Goal: Navigation & Orientation: Understand site structure

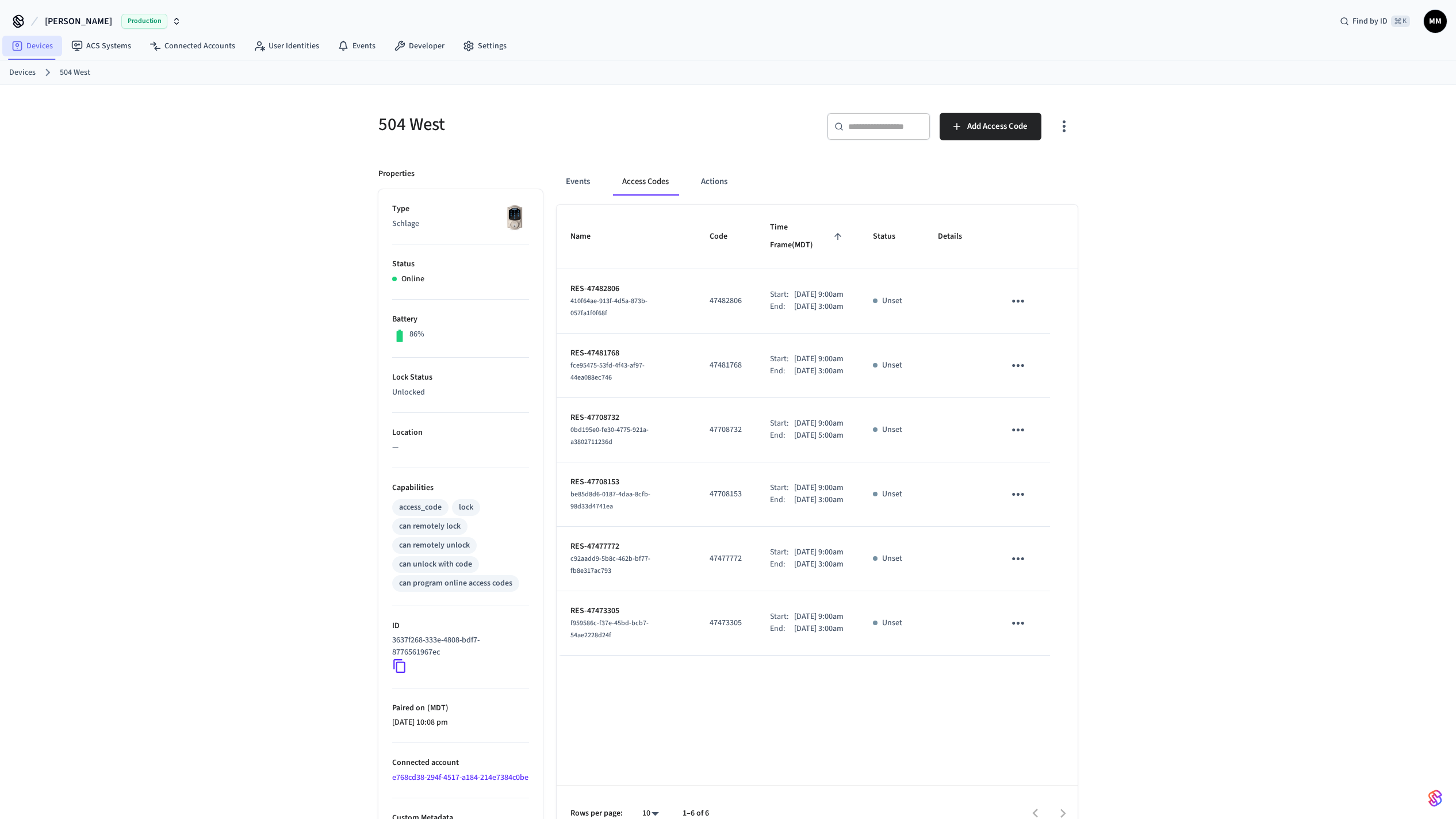
click at [33, 44] on link "Devices" at bounding box center [32, 46] width 60 height 21
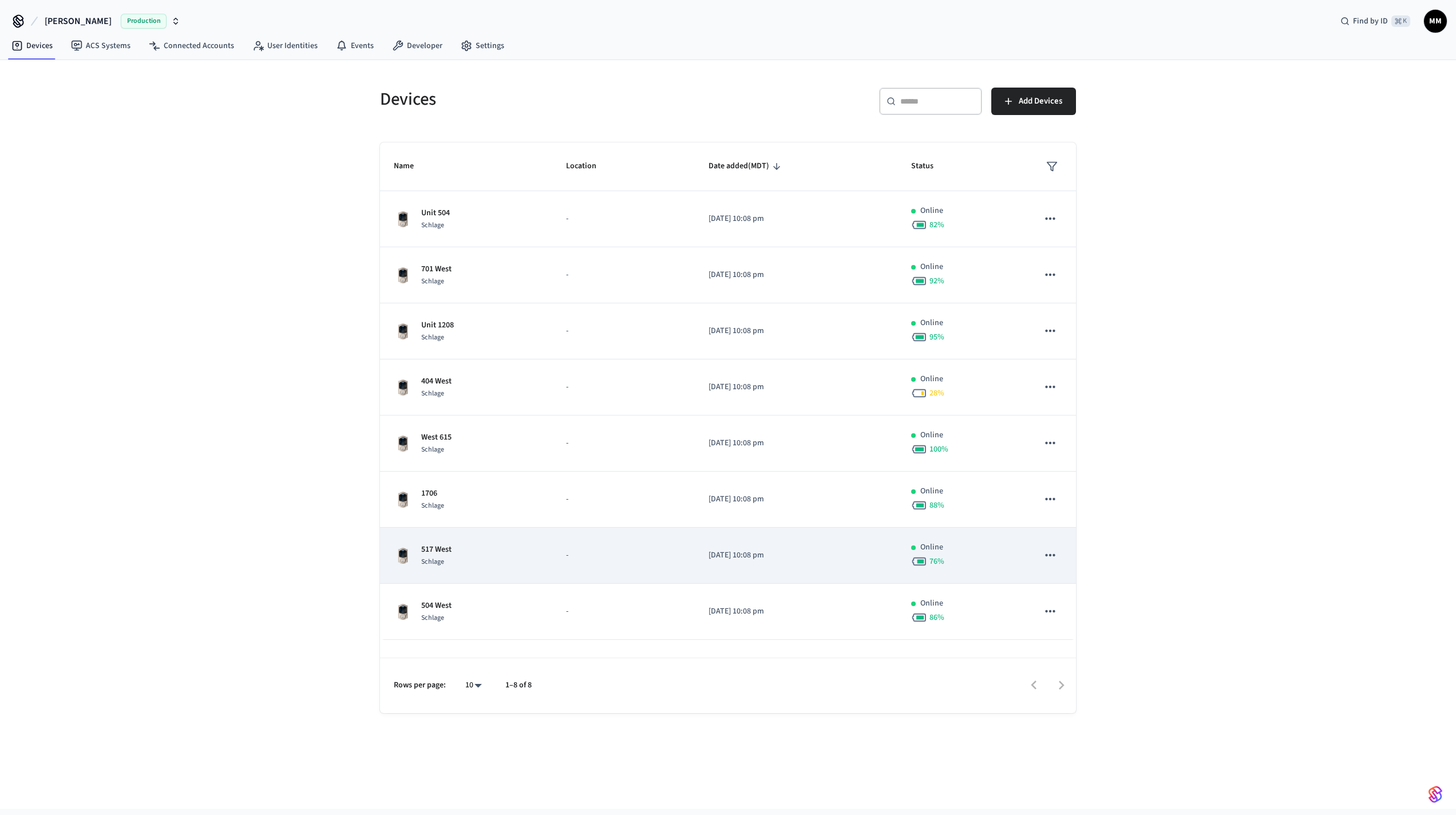
click at [525, 531] on div "517 West Schlage" at bounding box center [466, 556] width 145 height 24
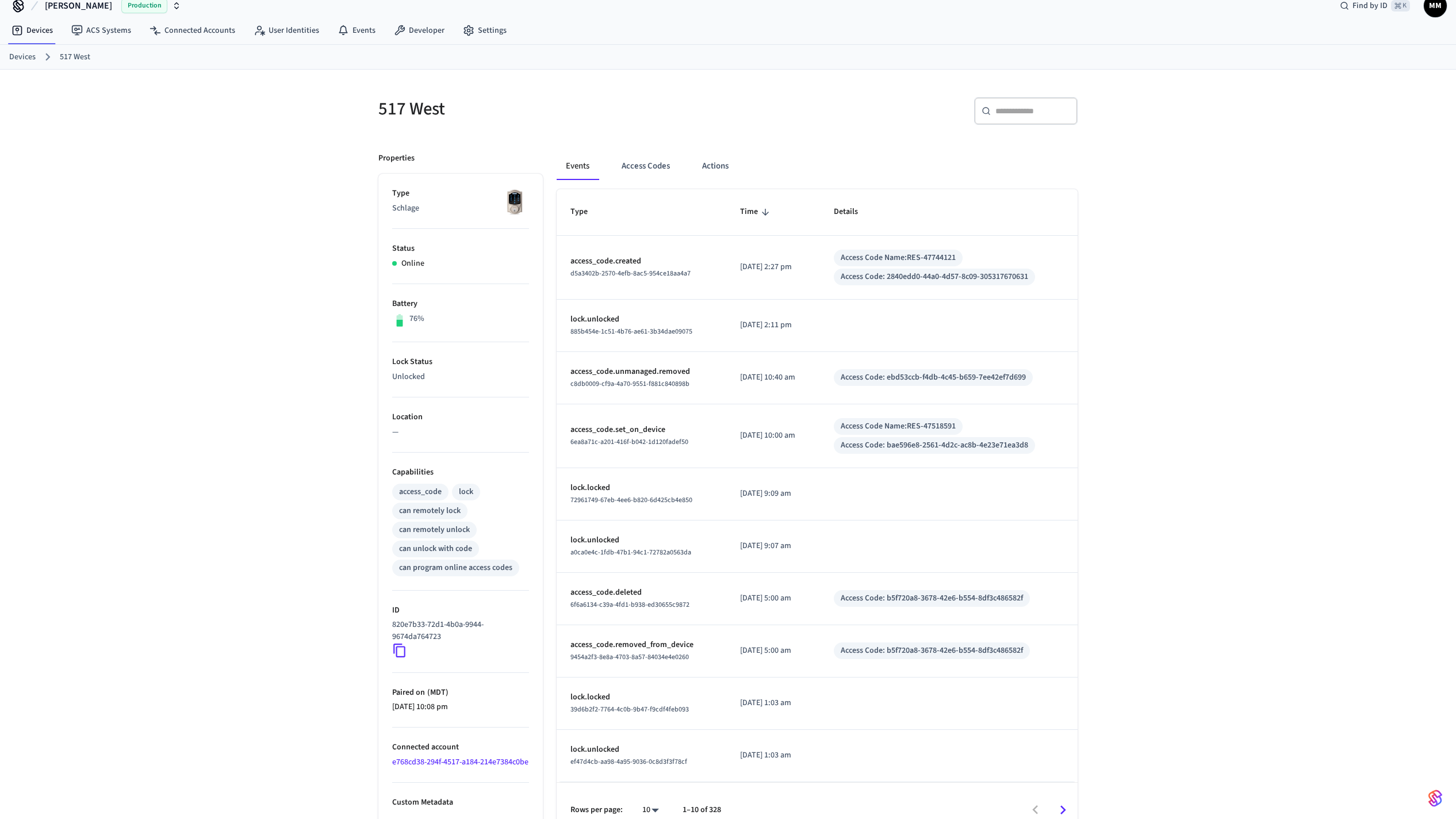
scroll to position [35, 0]
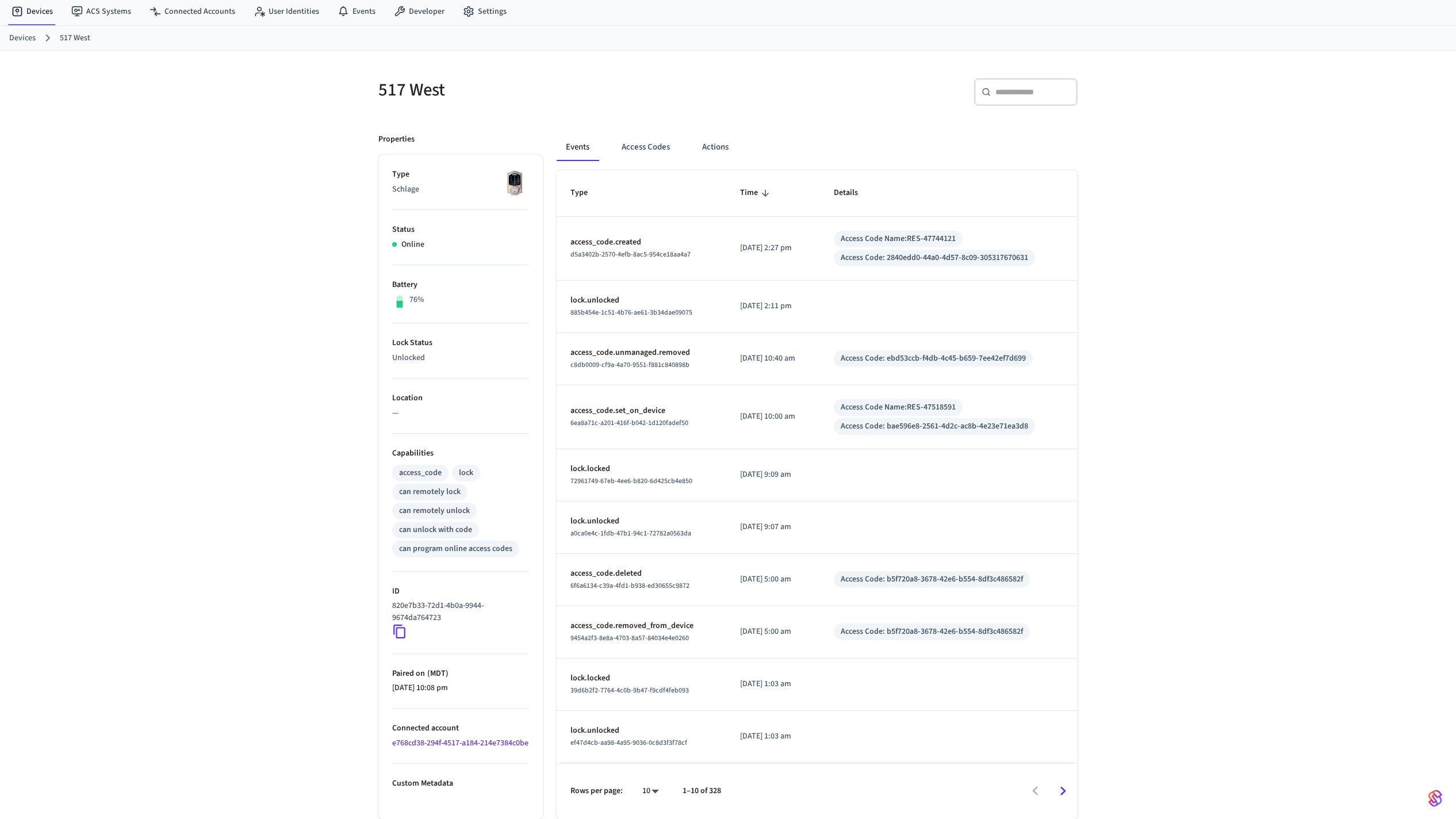
click at [632, 249] on div "d5a3402b-2570-4efb-8ac5-954ce18aa4a7" at bounding box center [641, 255] width 142 height 12
click at [658, 156] on button "Access Codes" at bounding box center [646, 147] width 67 height 27
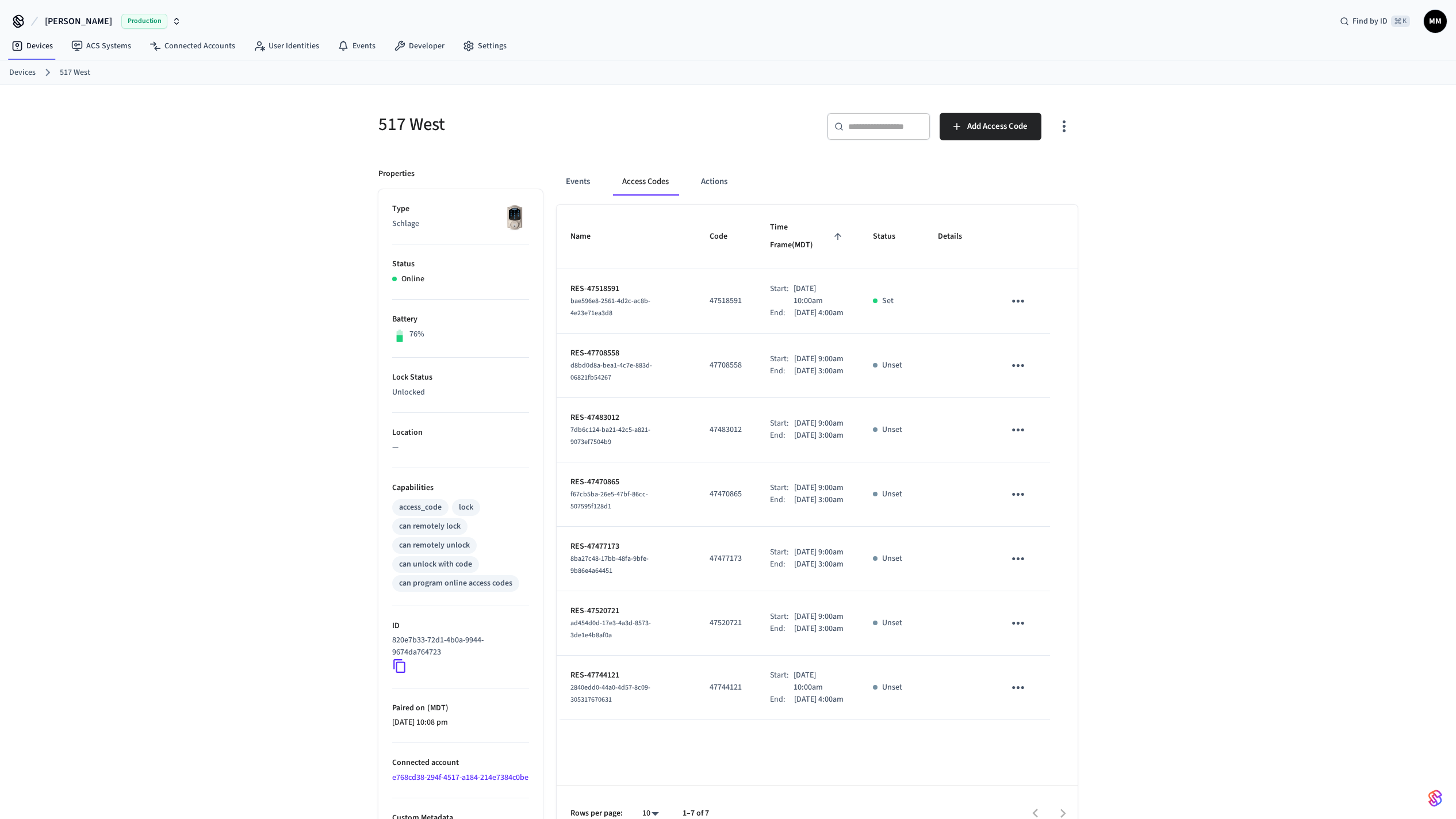
scroll to position [41, 0]
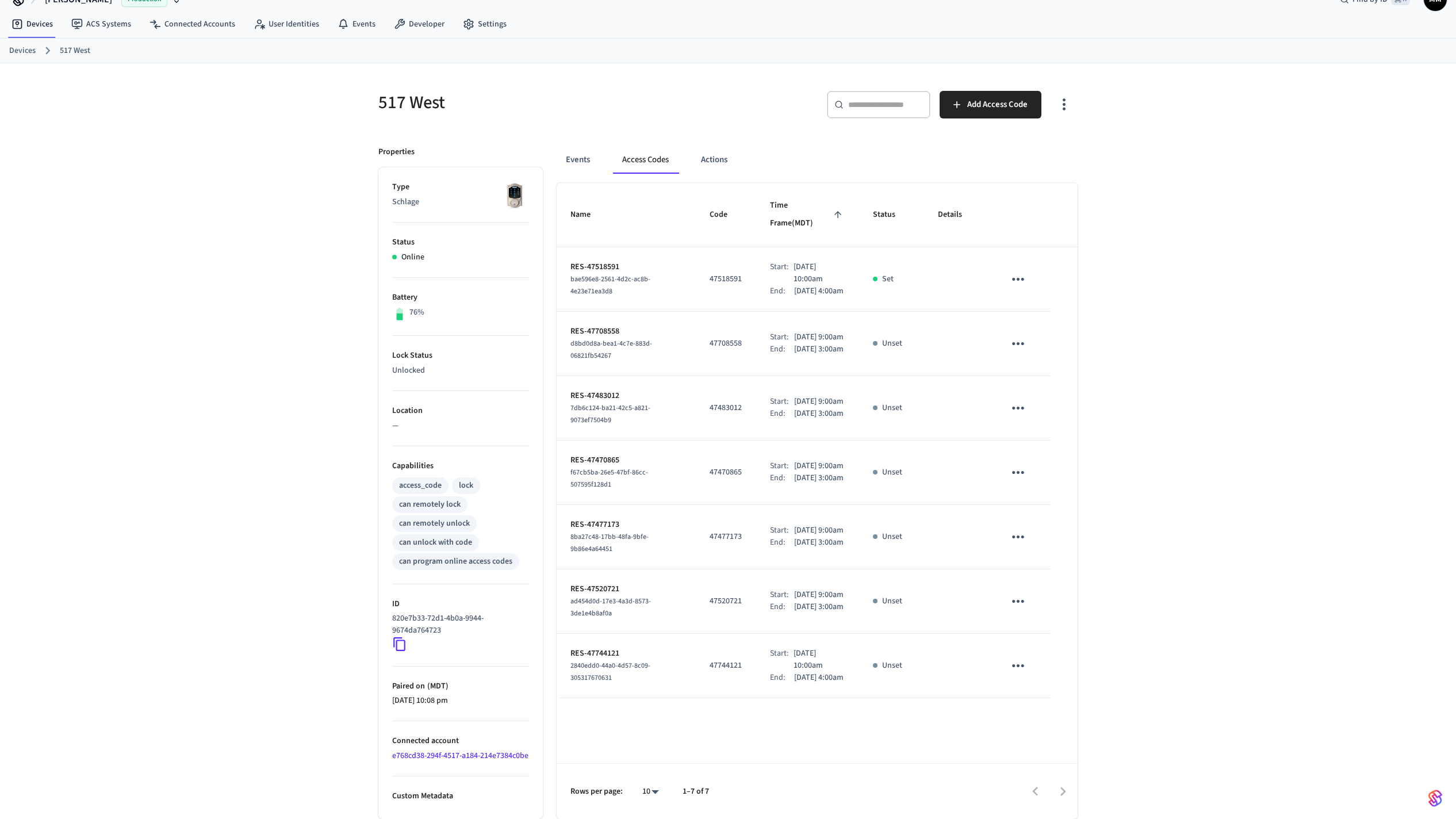
click at [853, 534] on div at bounding box center [898, 792] width 356 height 27
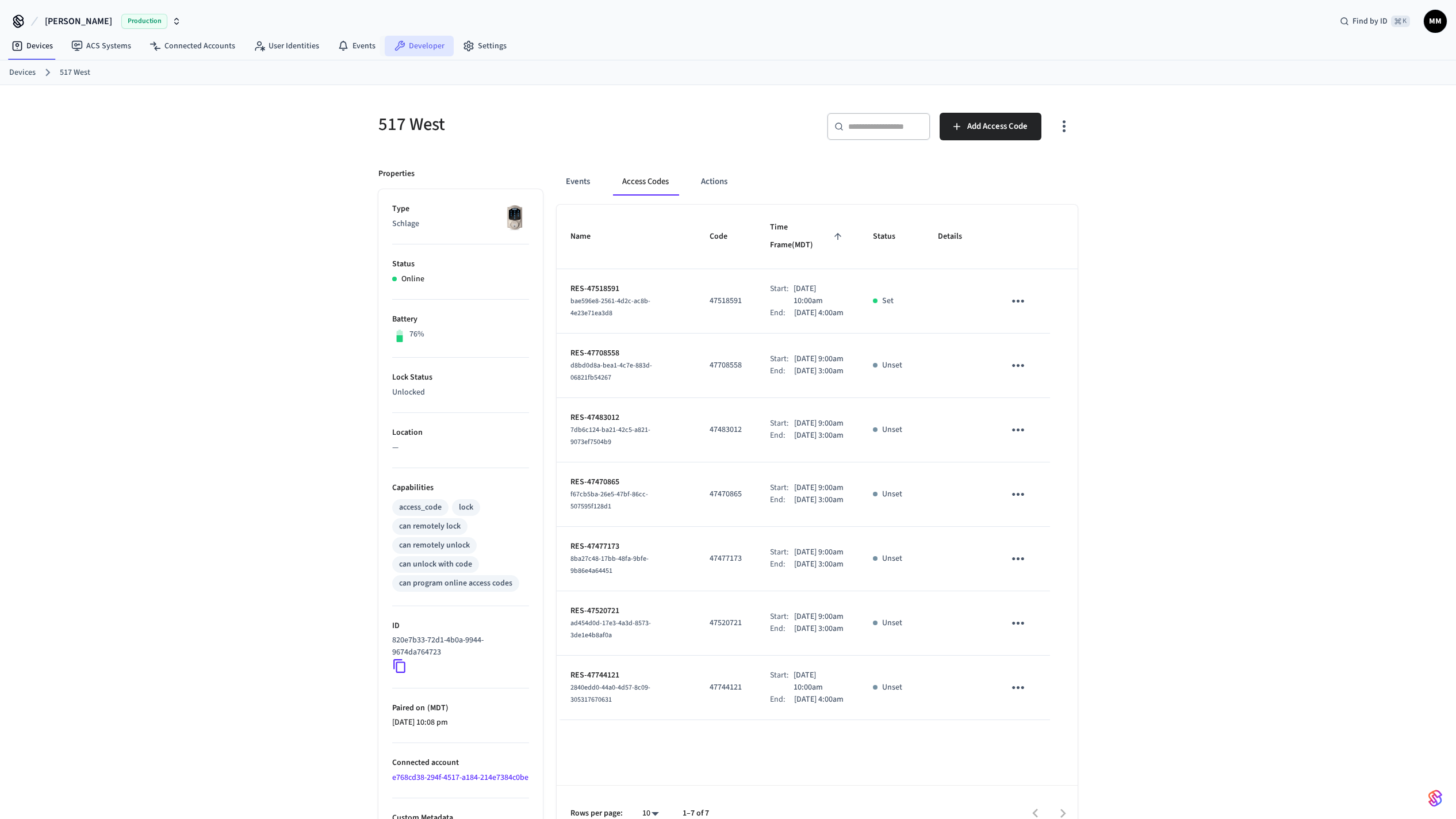
click at [429, 51] on link "Developer" at bounding box center [419, 46] width 69 height 21
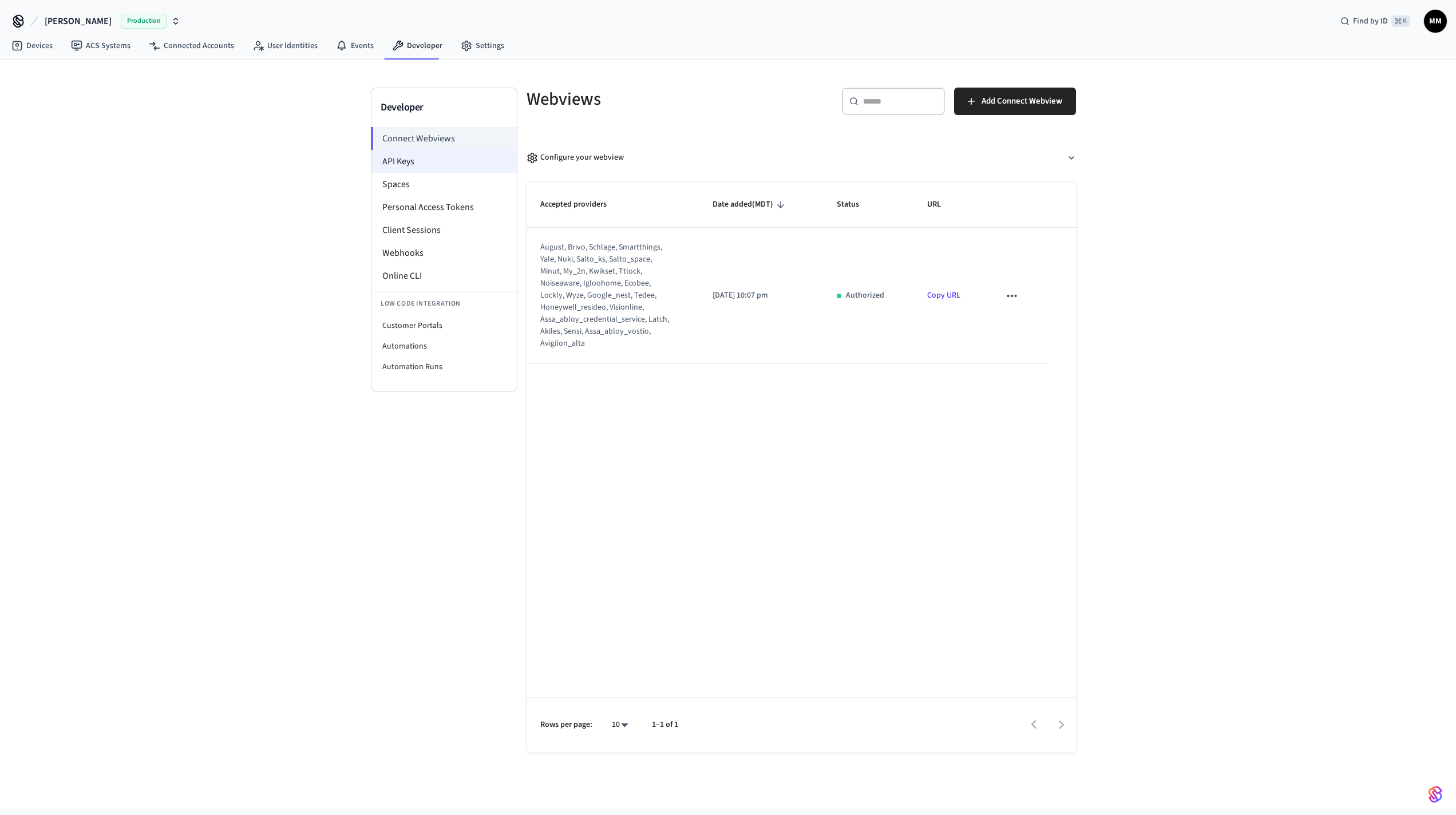
click at [452, 163] on li "API Keys" at bounding box center [444, 161] width 145 height 23
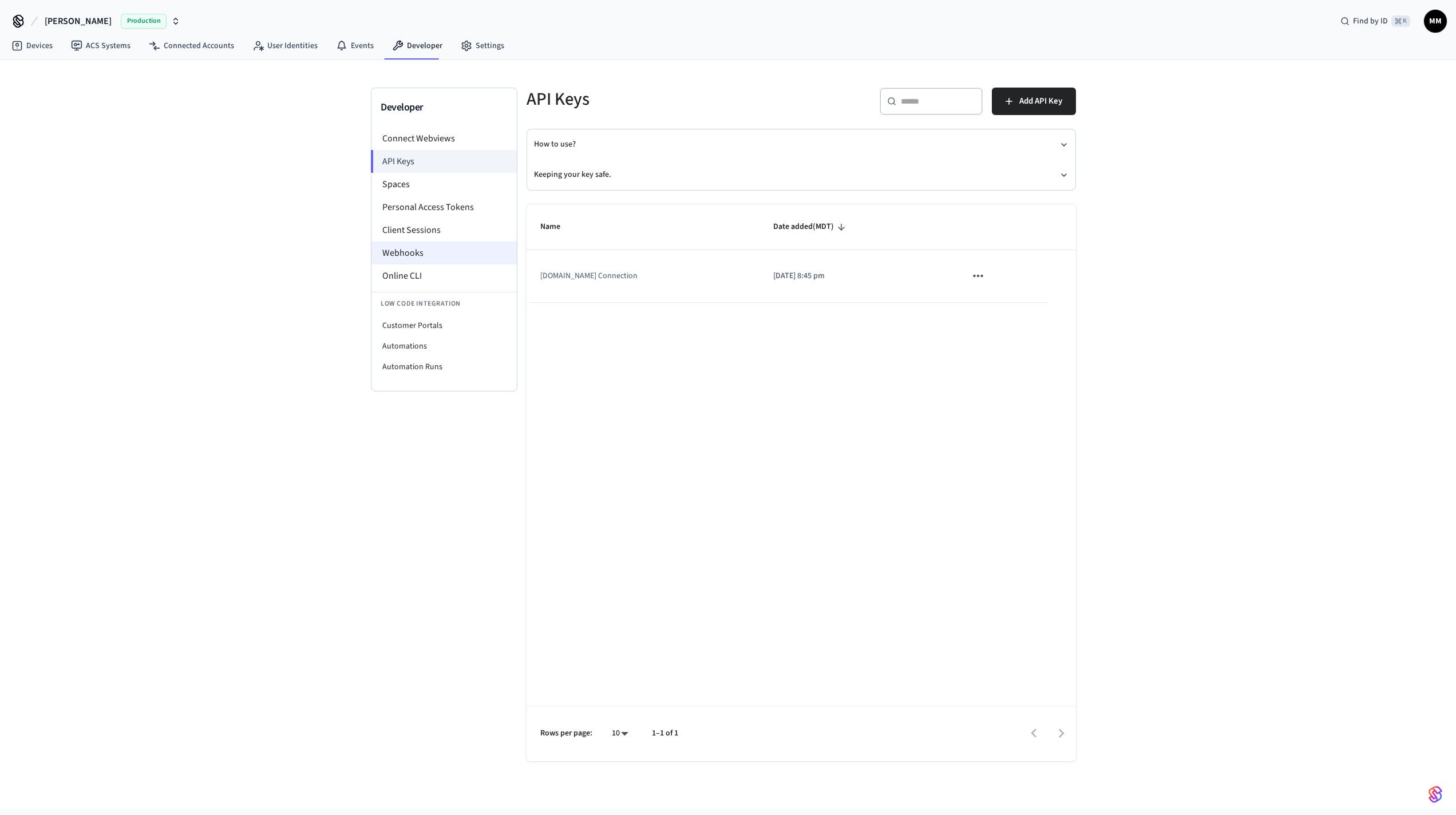
click at [448, 245] on li "Webhooks" at bounding box center [444, 253] width 145 height 23
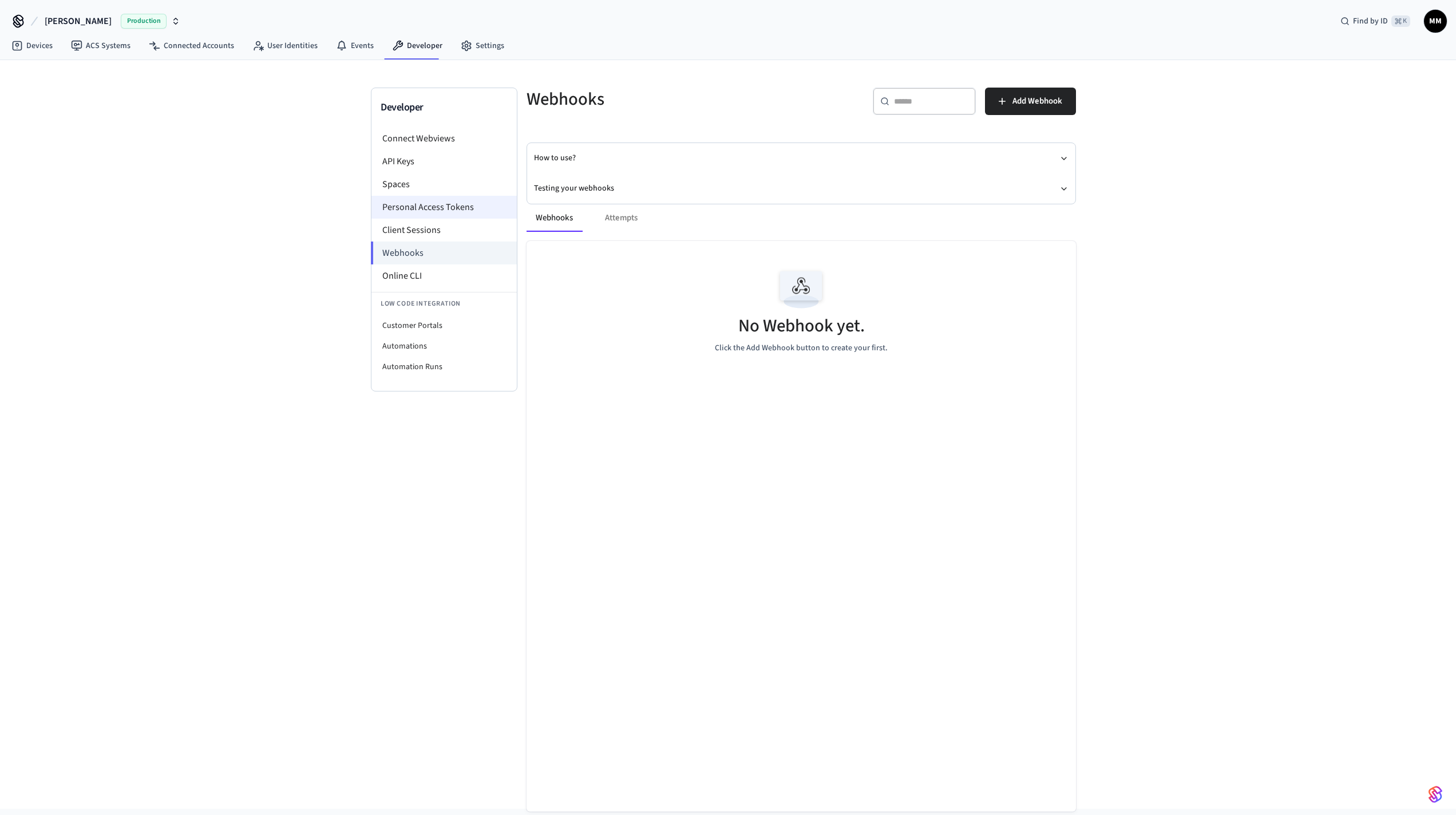
click at [450, 208] on li "Personal Access Tokens" at bounding box center [444, 207] width 145 height 23
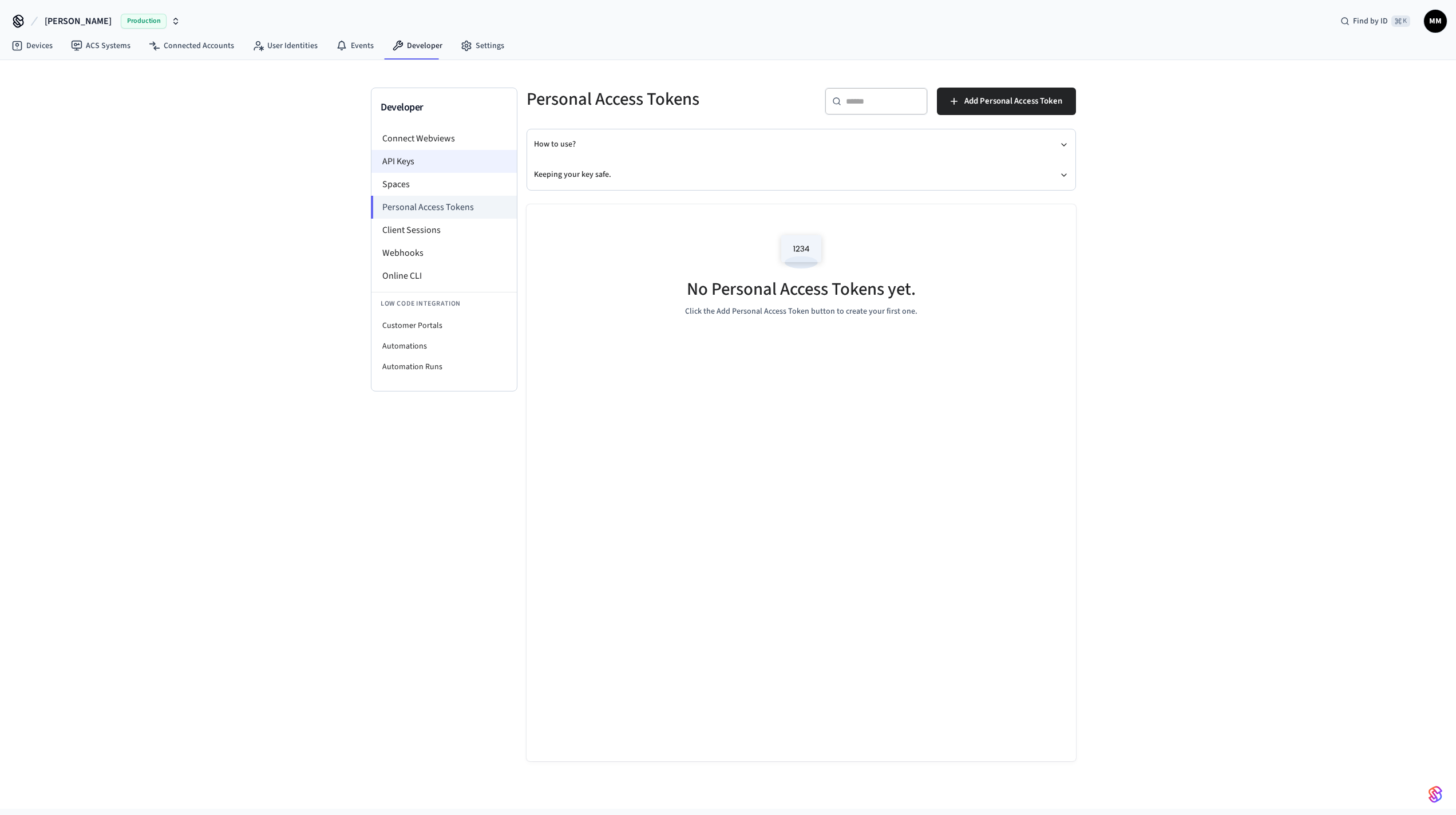
click at [440, 161] on li "API Keys" at bounding box center [444, 161] width 145 height 23
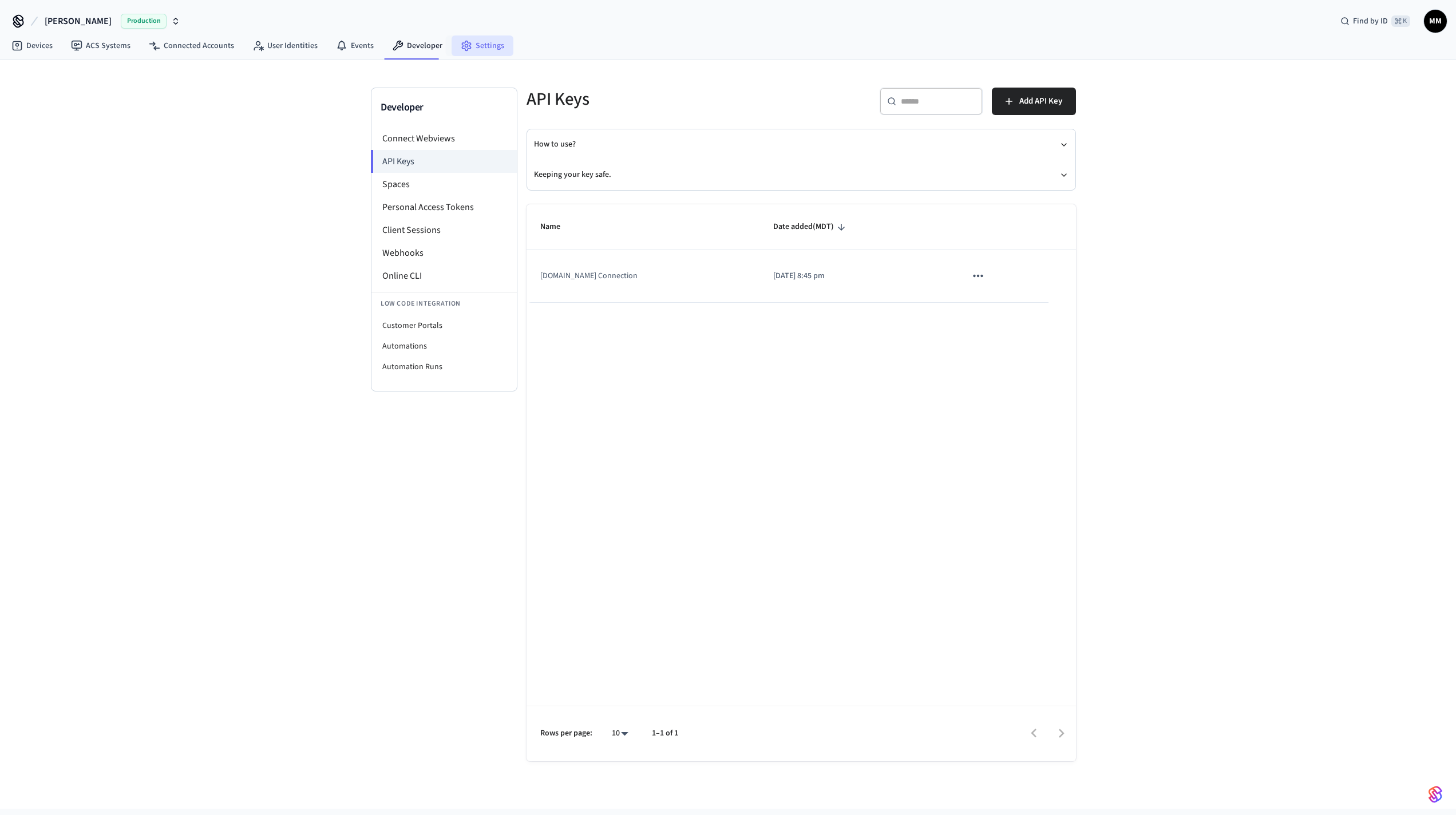
click at [462, 50] on icon at bounding box center [466, 46] width 8 height 10
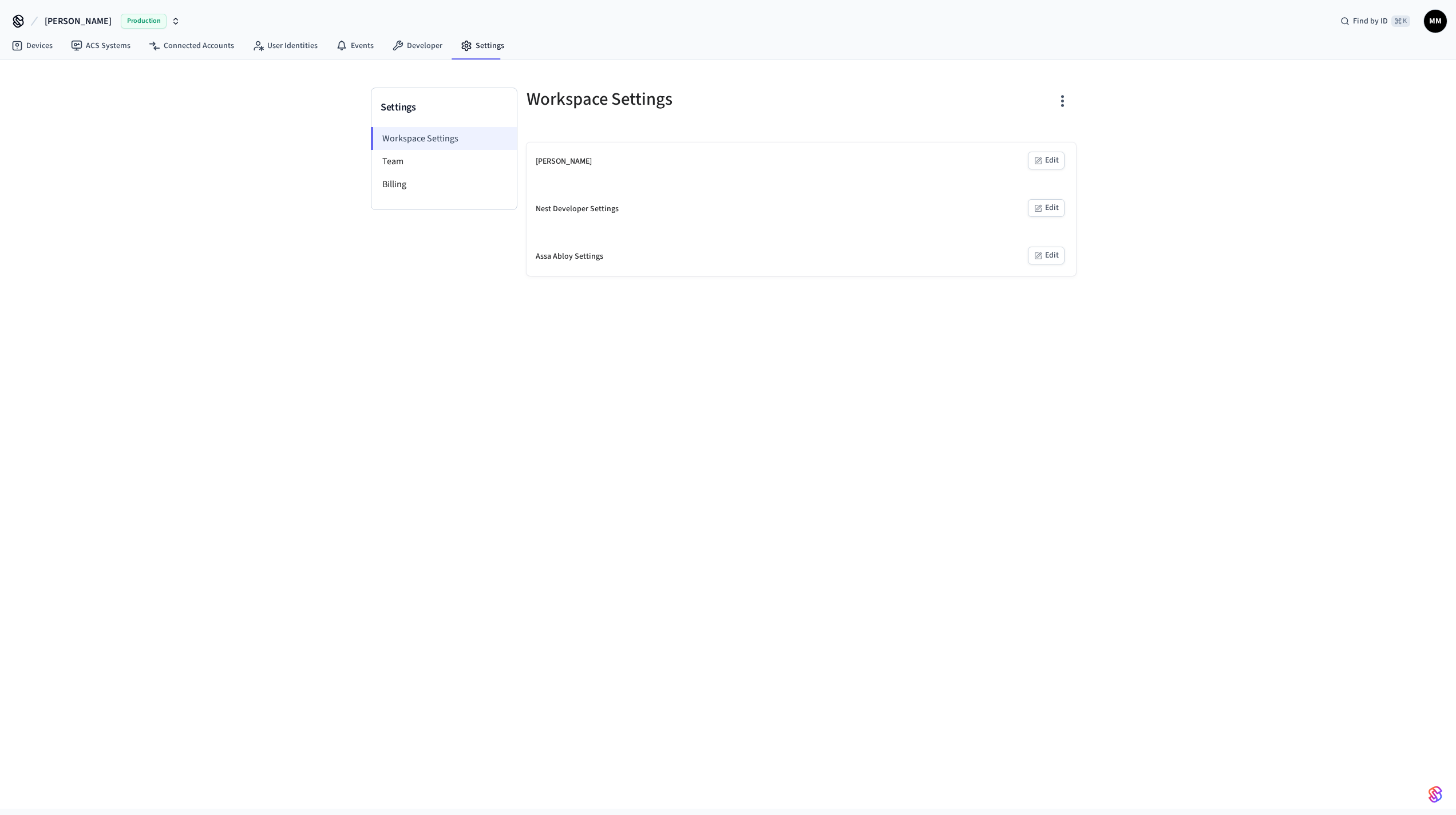
click at [426, 137] on li "Workspace Settings" at bounding box center [443, 138] width 146 height 23
click at [432, 48] on link "Developer" at bounding box center [417, 46] width 69 height 21
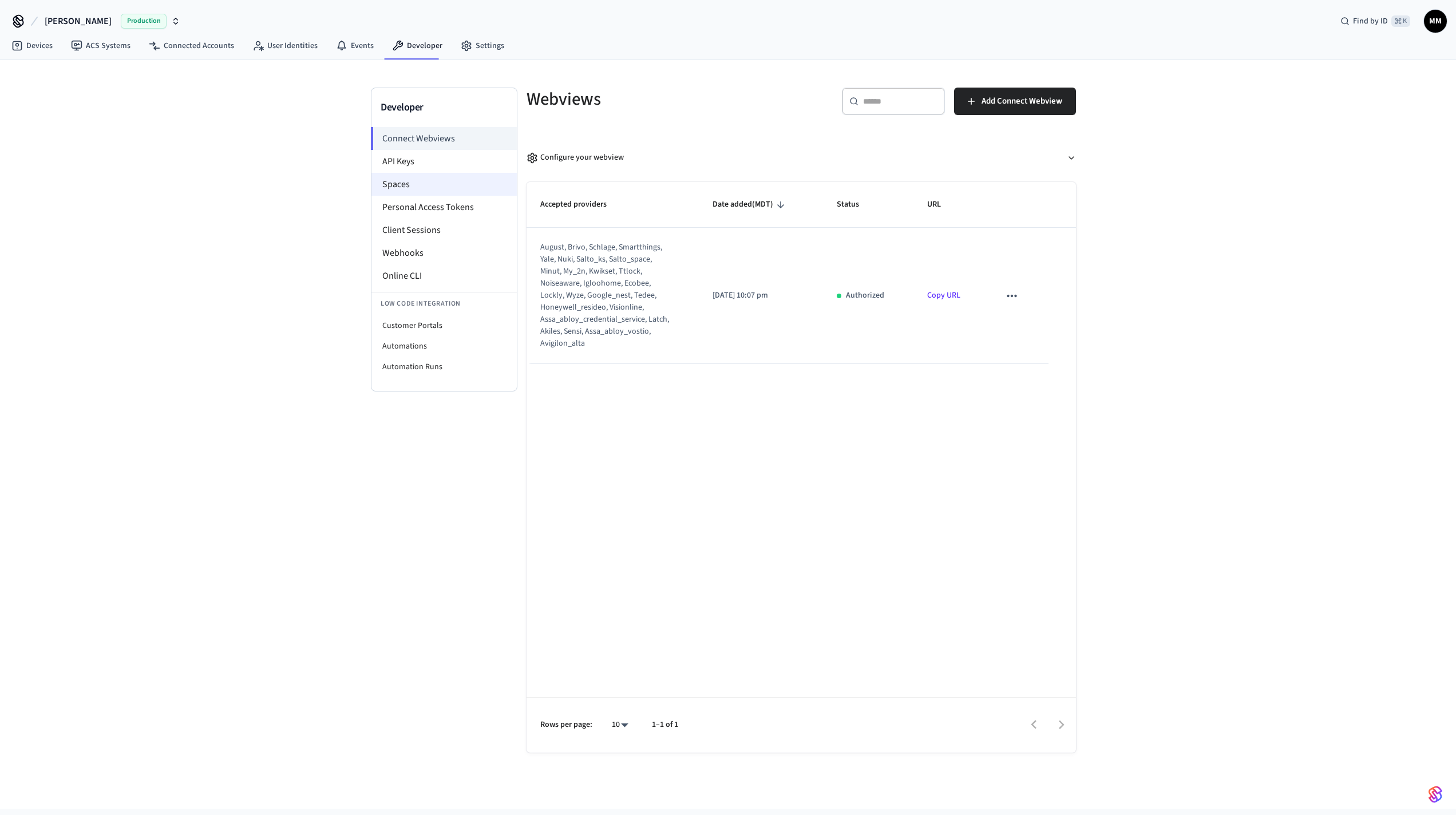
click at [420, 178] on li "Spaces" at bounding box center [444, 184] width 145 height 23
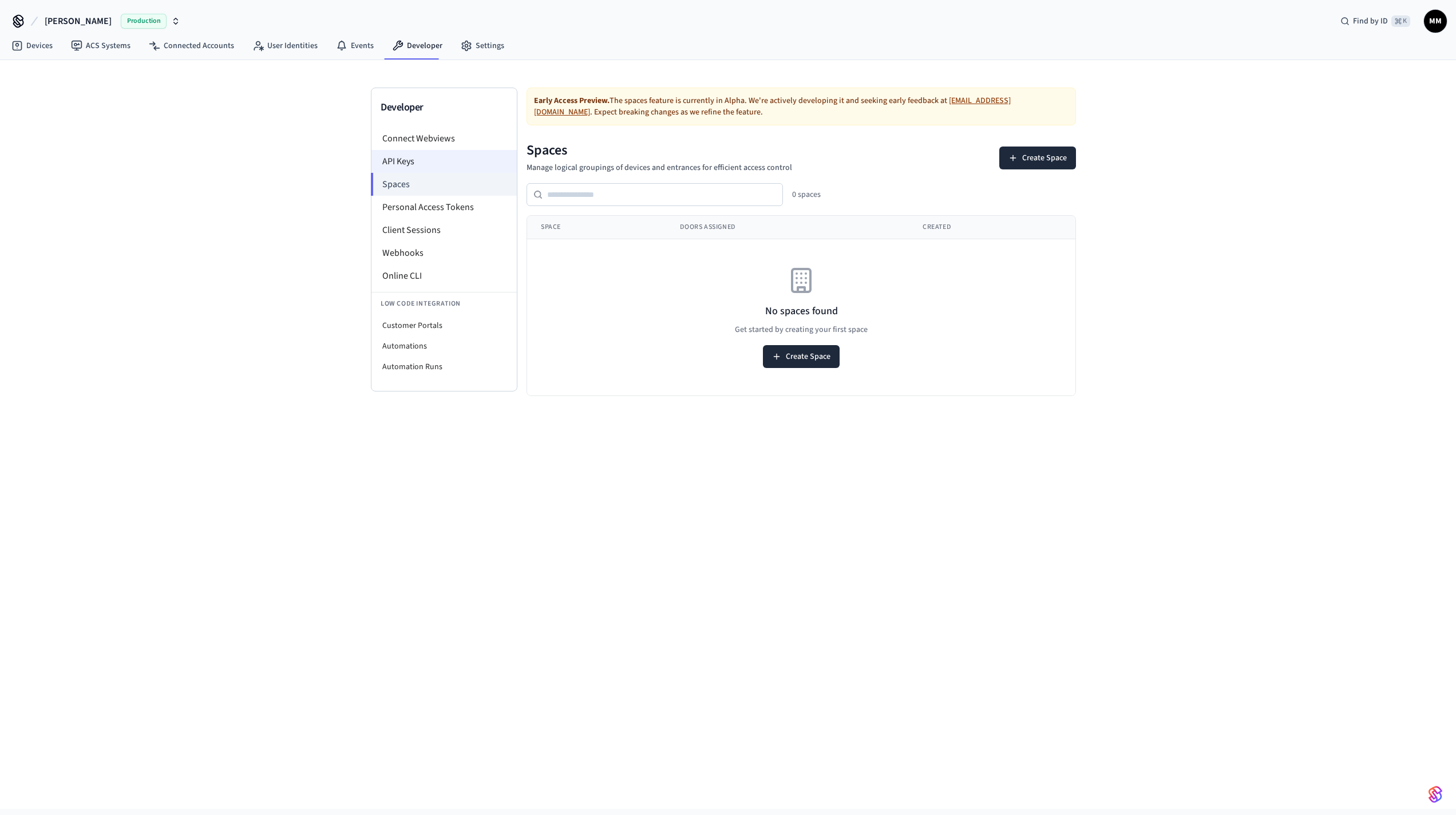
click at [420, 158] on li "API Keys" at bounding box center [444, 161] width 145 height 23
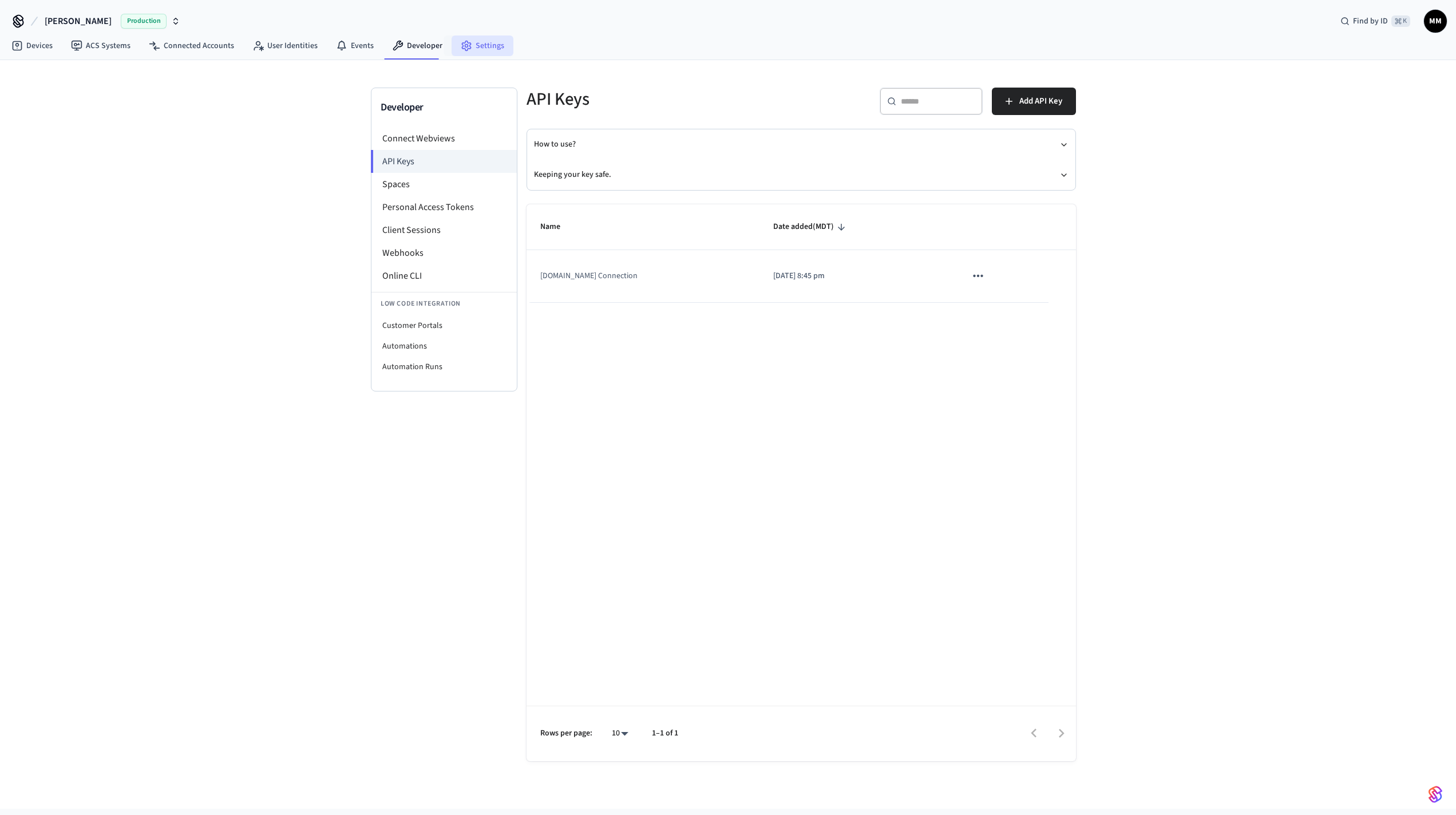
click at [467, 37] on link "Settings" at bounding box center [483, 46] width 62 height 21
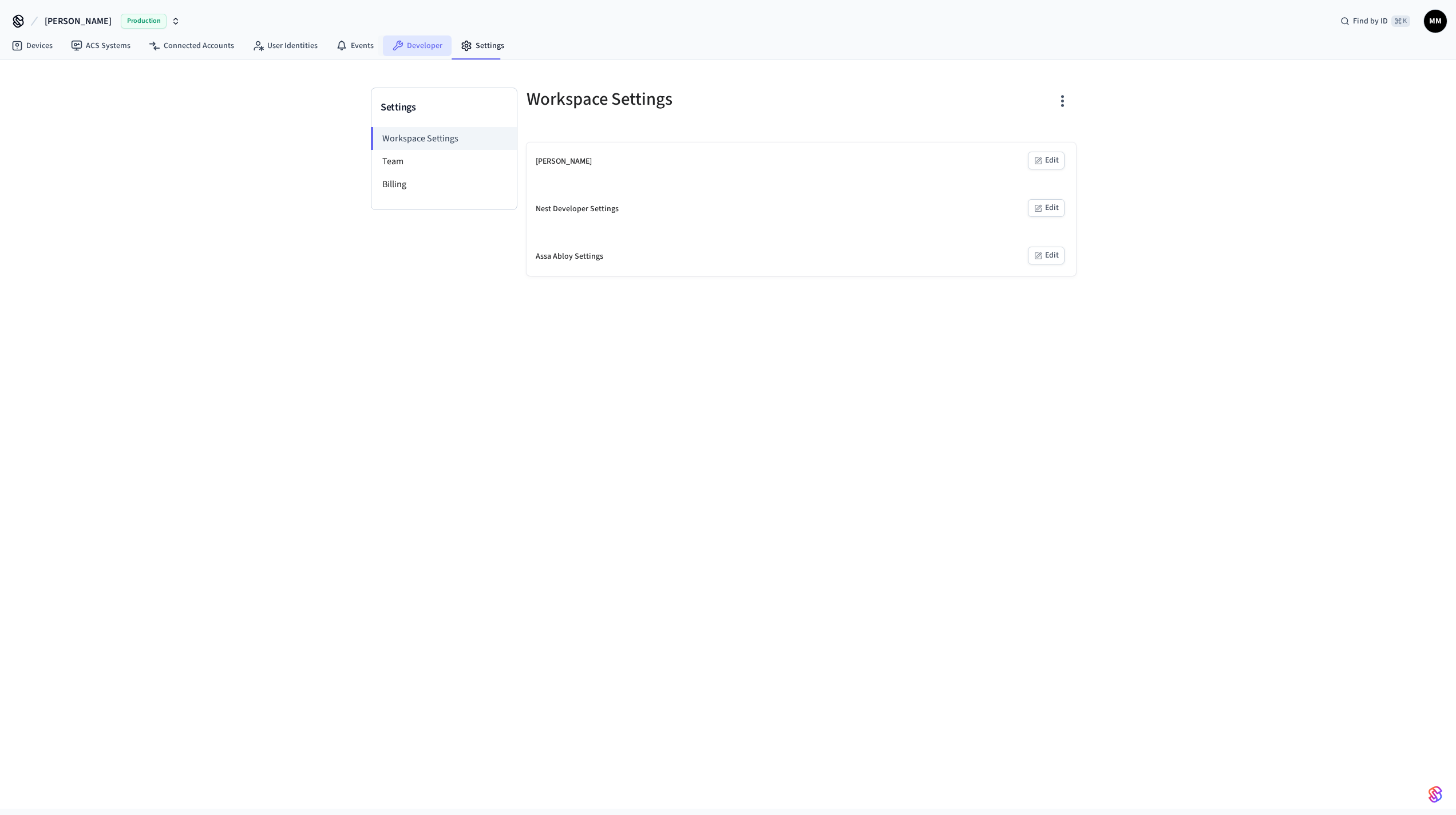
click at [397, 50] on icon at bounding box center [397, 45] width 11 height 11
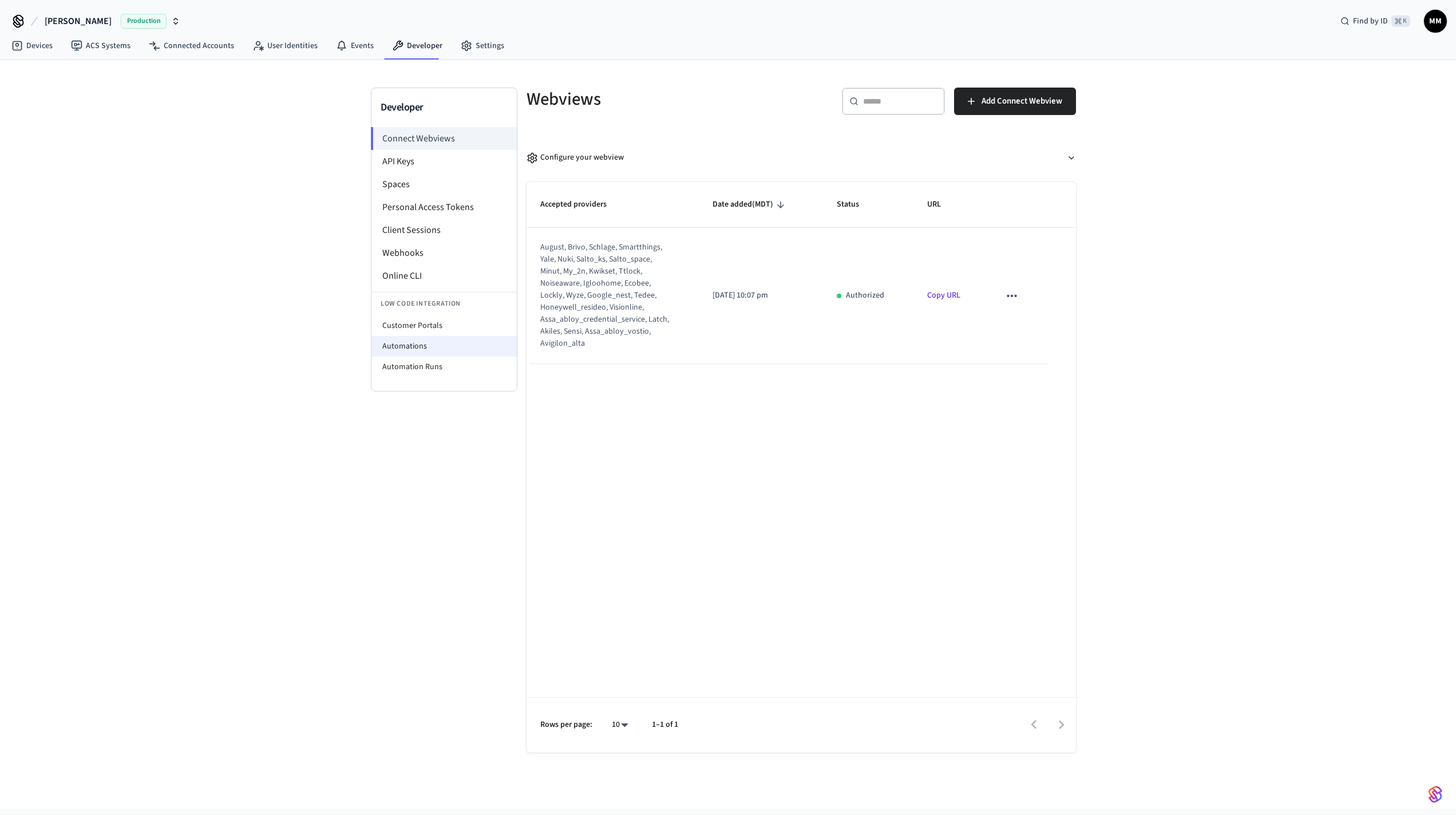
click at [441, 344] on li "Automations" at bounding box center [444, 346] width 145 height 21
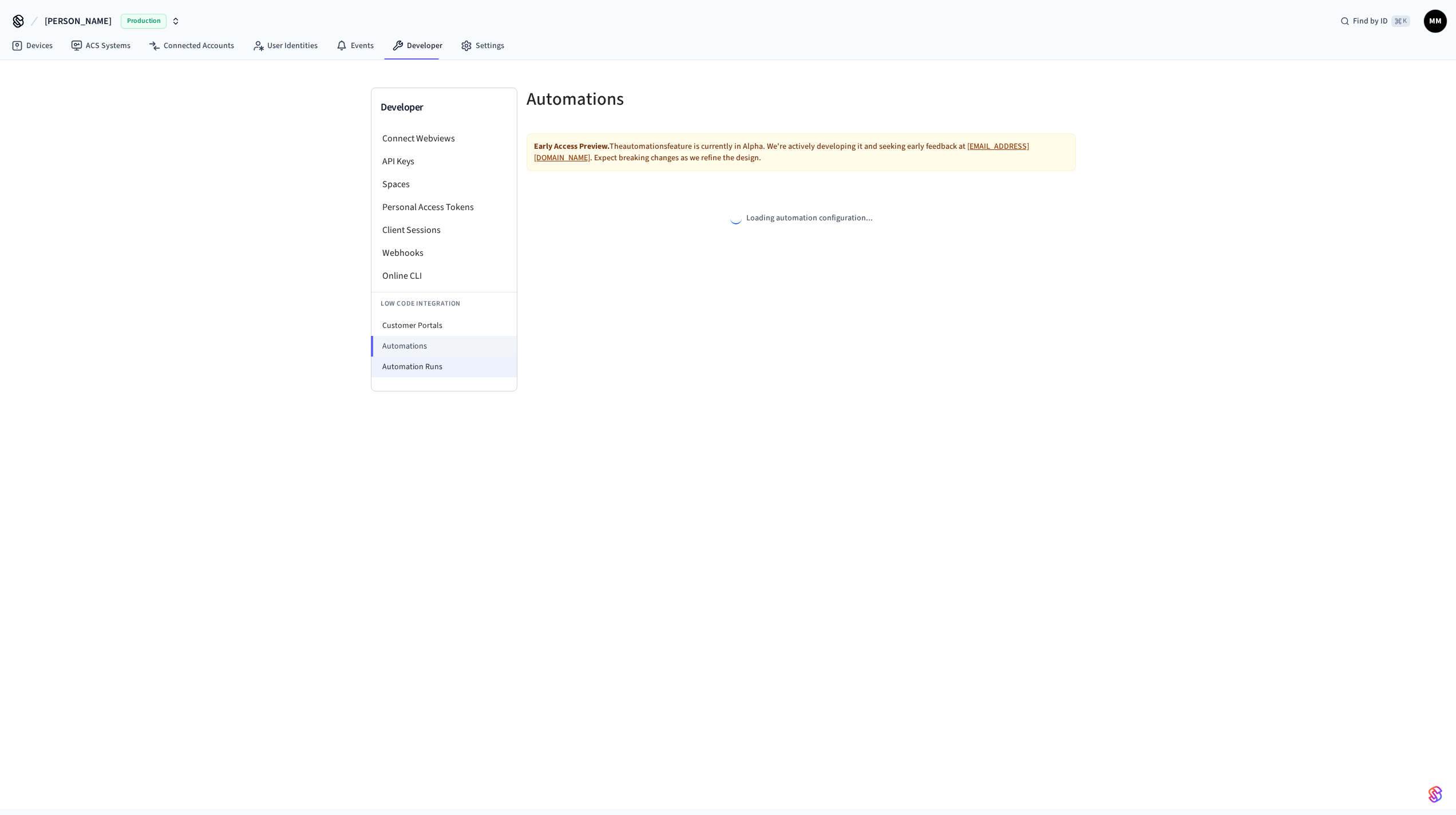
select select "**********"
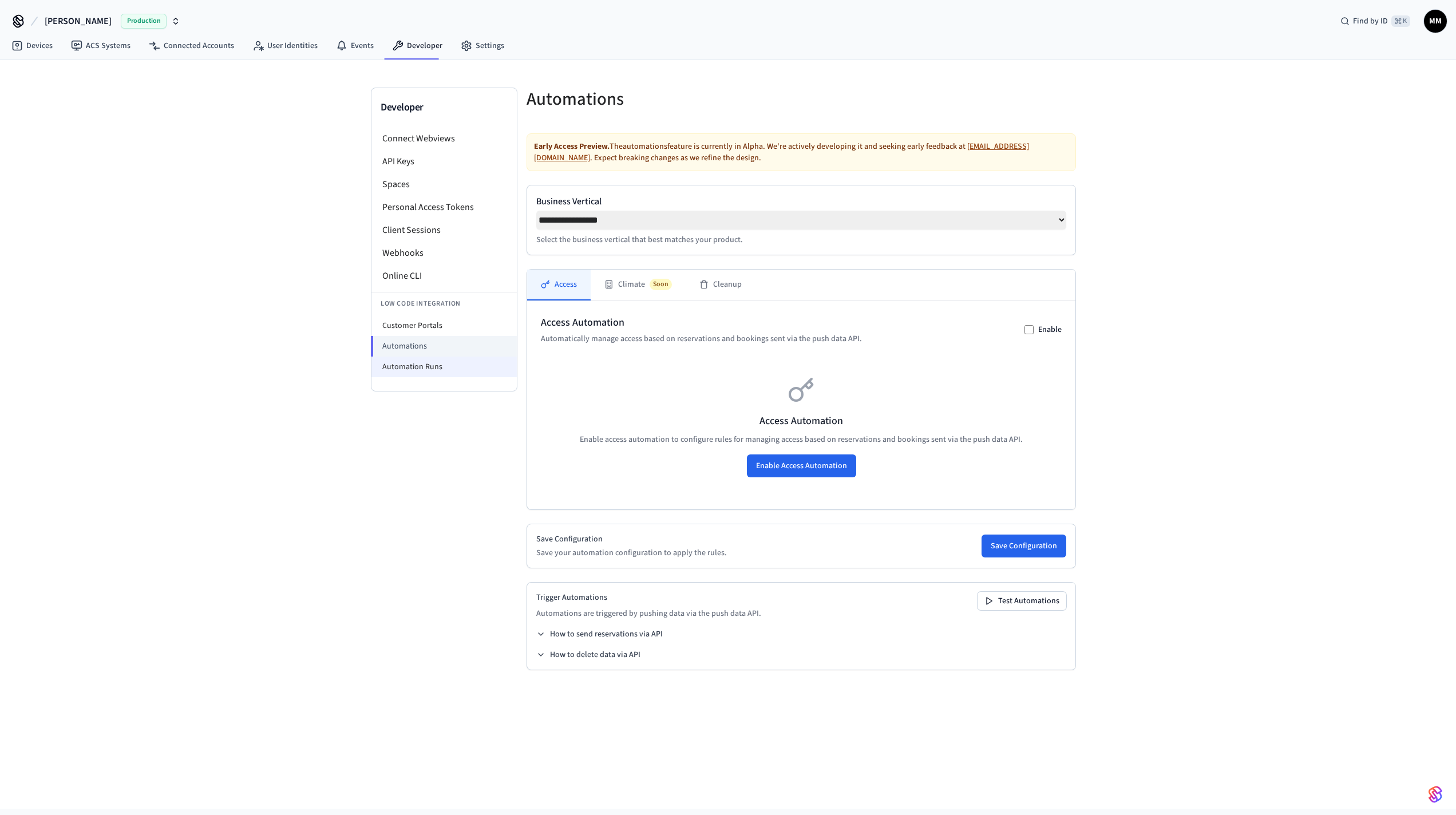
click at [447, 369] on li "Automation Runs" at bounding box center [444, 367] width 145 height 21
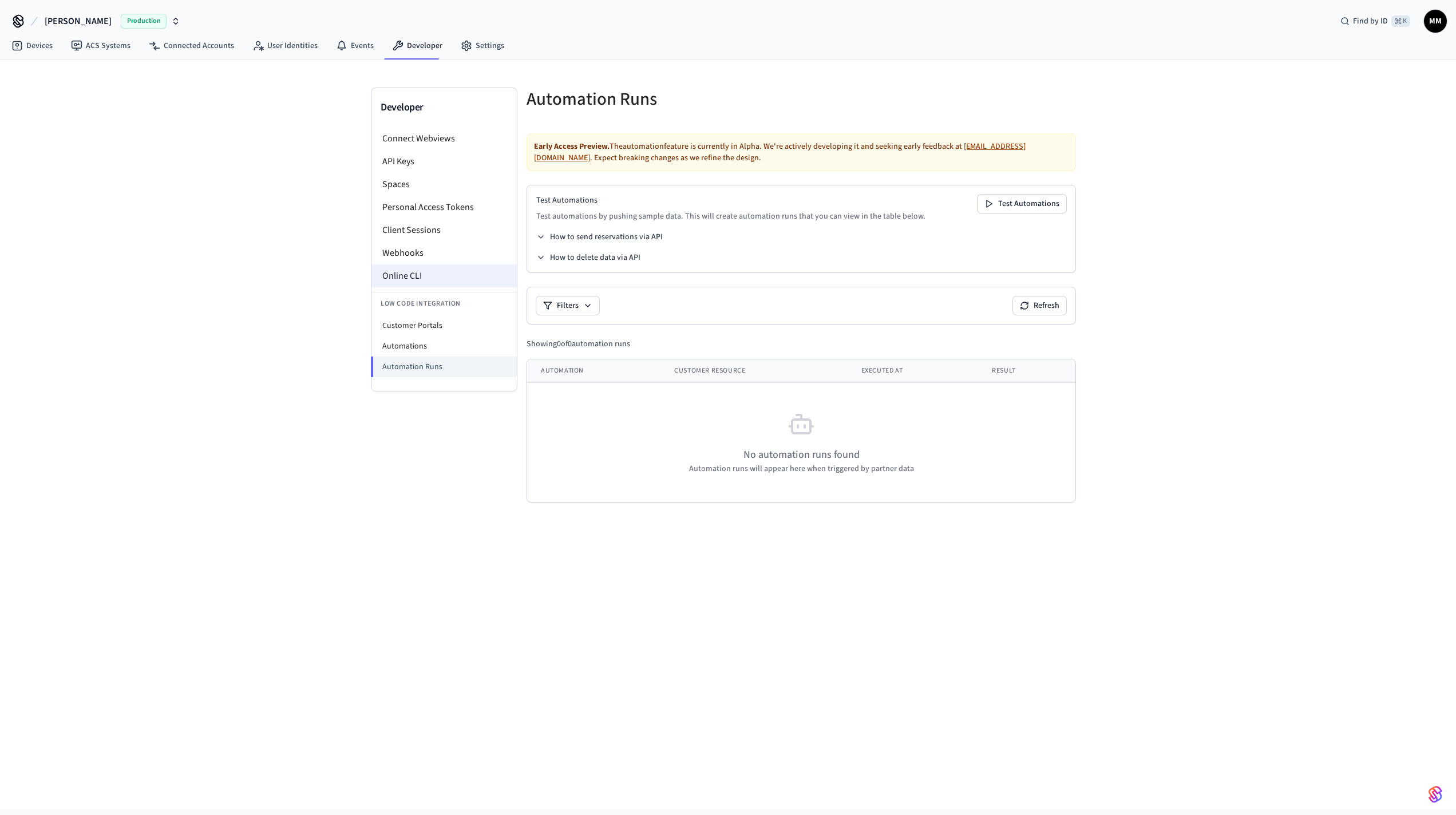
click at [435, 275] on li "Online CLI" at bounding box center [444, 276] width 145 height 23
click at [296, 50] on link "User Identities" at bounding box center [285, 46] width 83 height 21
